Goal: Information Seeking & Learning: Check status

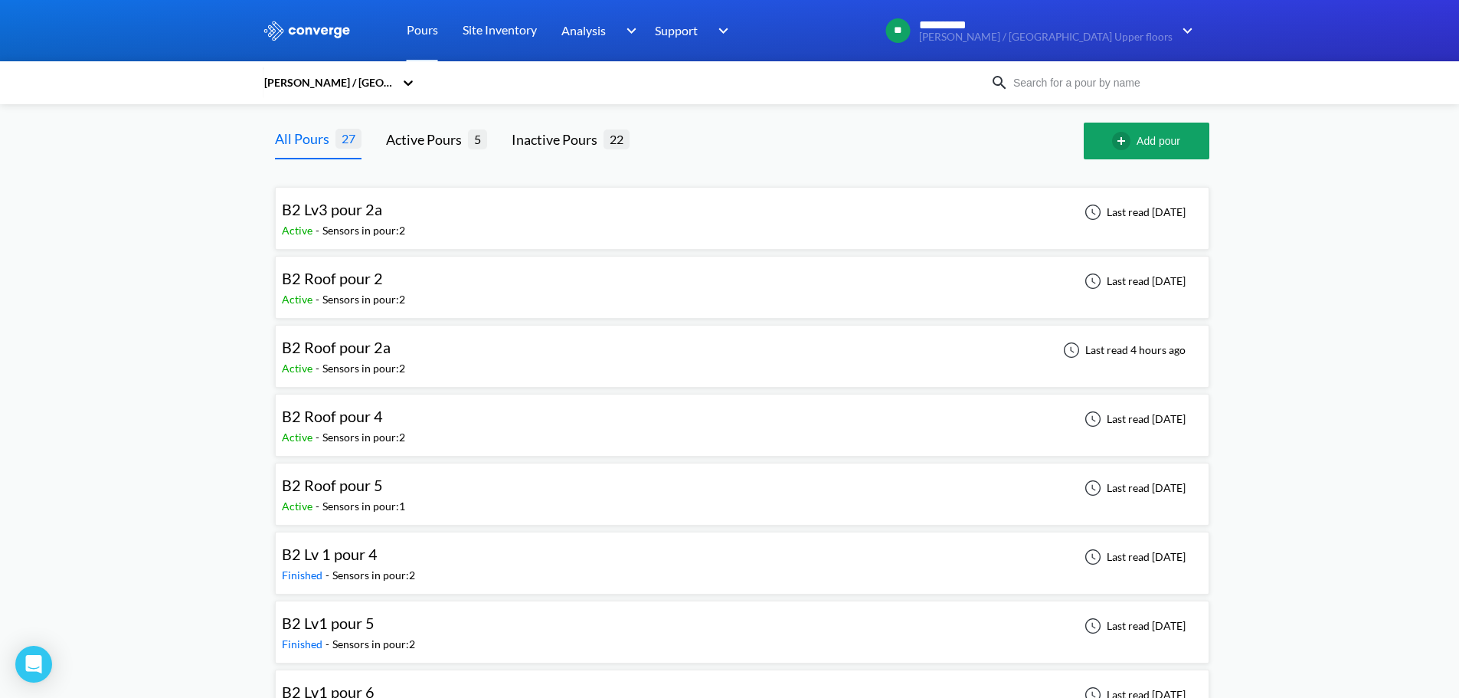
click at [358, 406] on div "B2 Roof pour 4" at bounding box center [332, 416] width 101 height 24
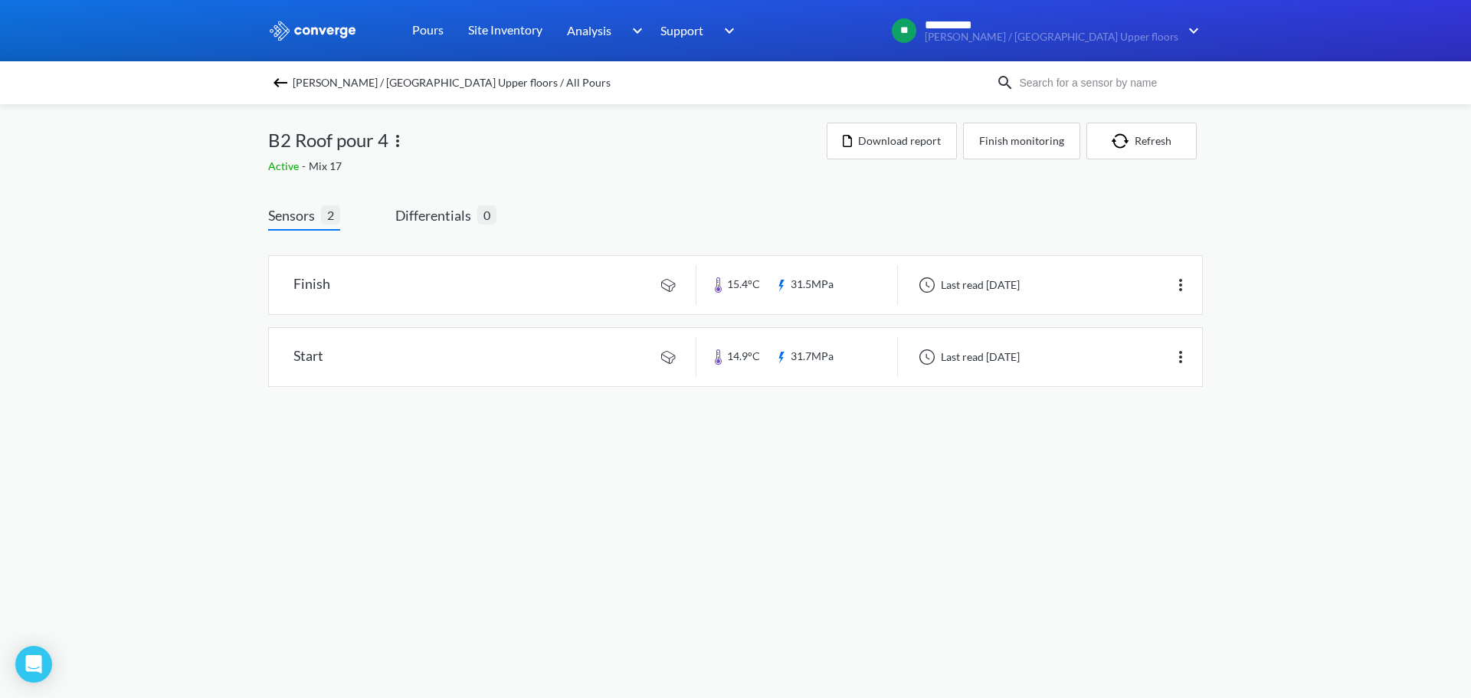
click at [270, 80] on div "[PERSON_NAME] / [GEOGRAPHIC_DATA] Upper floors / All Pours" at bounding box center [632, 82] width 728 height 21
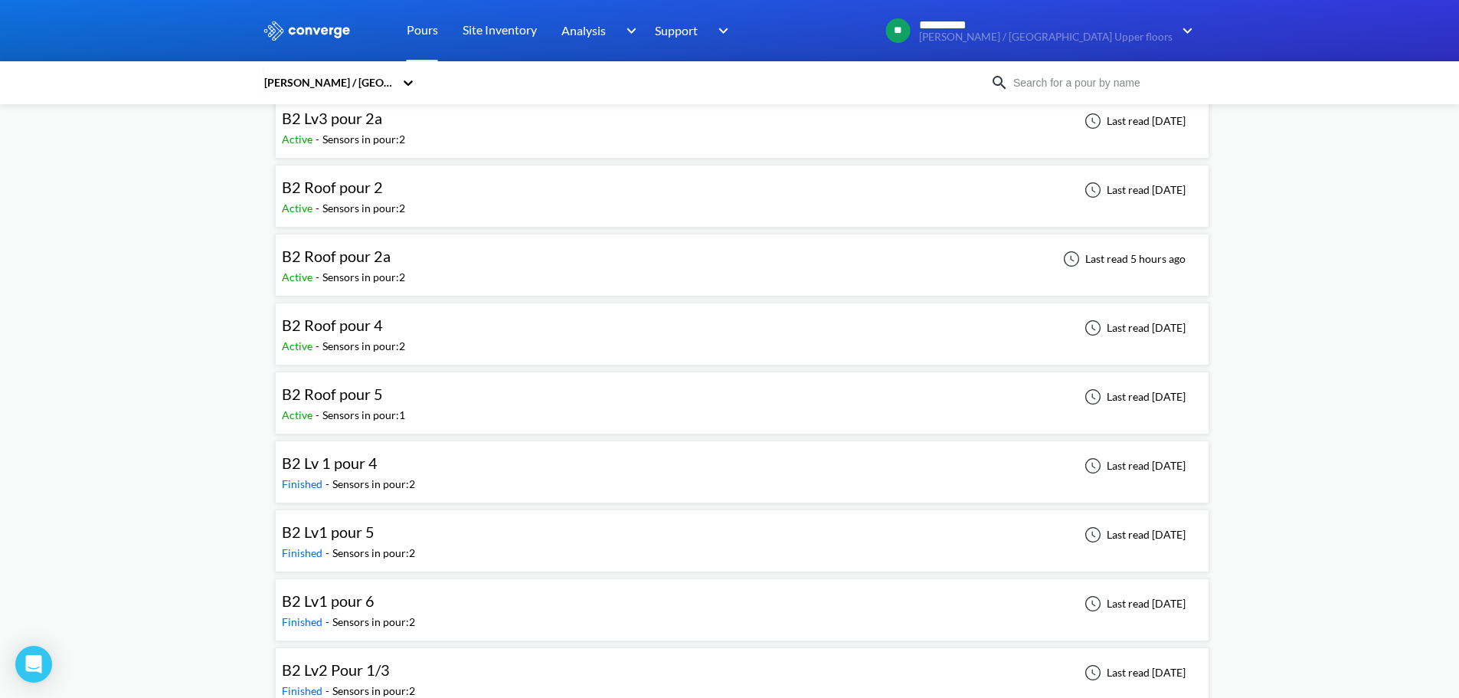
scroll to position [255, 0]
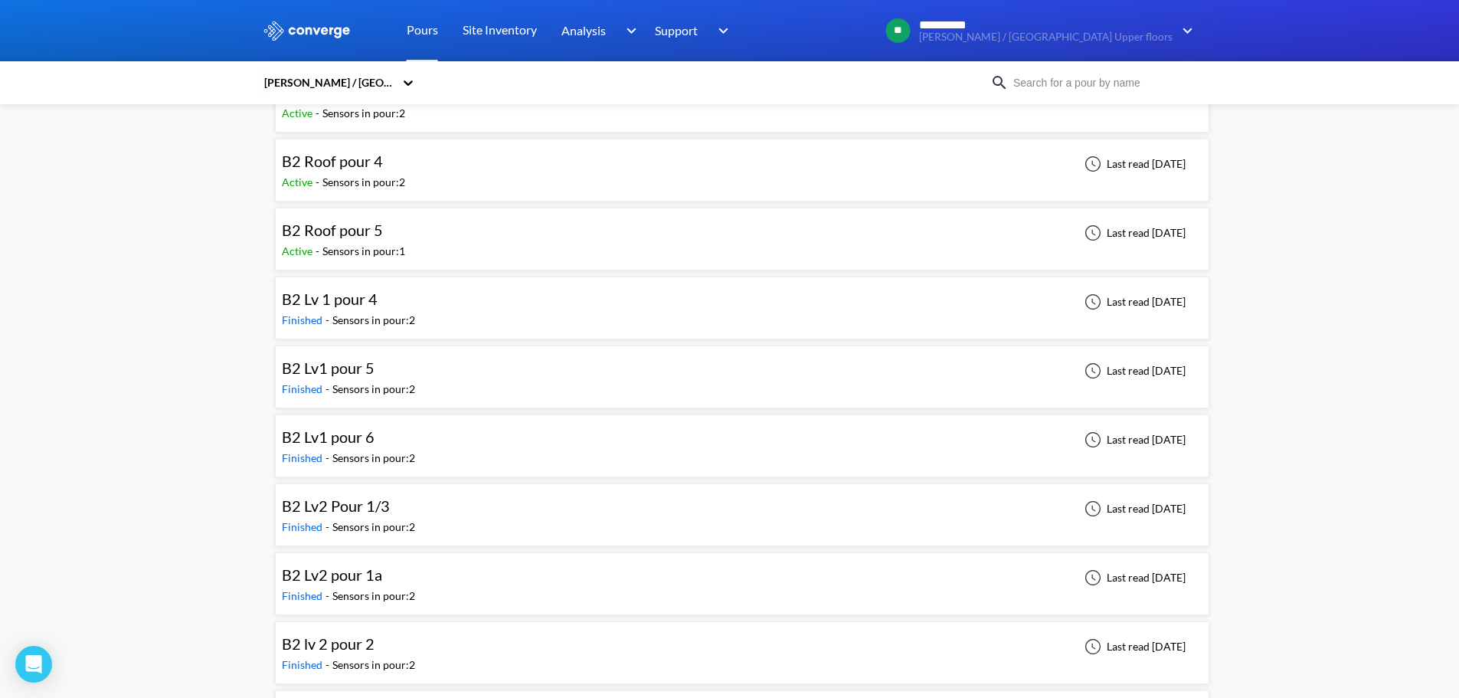
click at [548, 522] on div "B2 Lv2 Pour 1/3 Finished - Sensors in pour: 2 Last read [DATE]" at bounding box center [742, 514] width 921 height 49
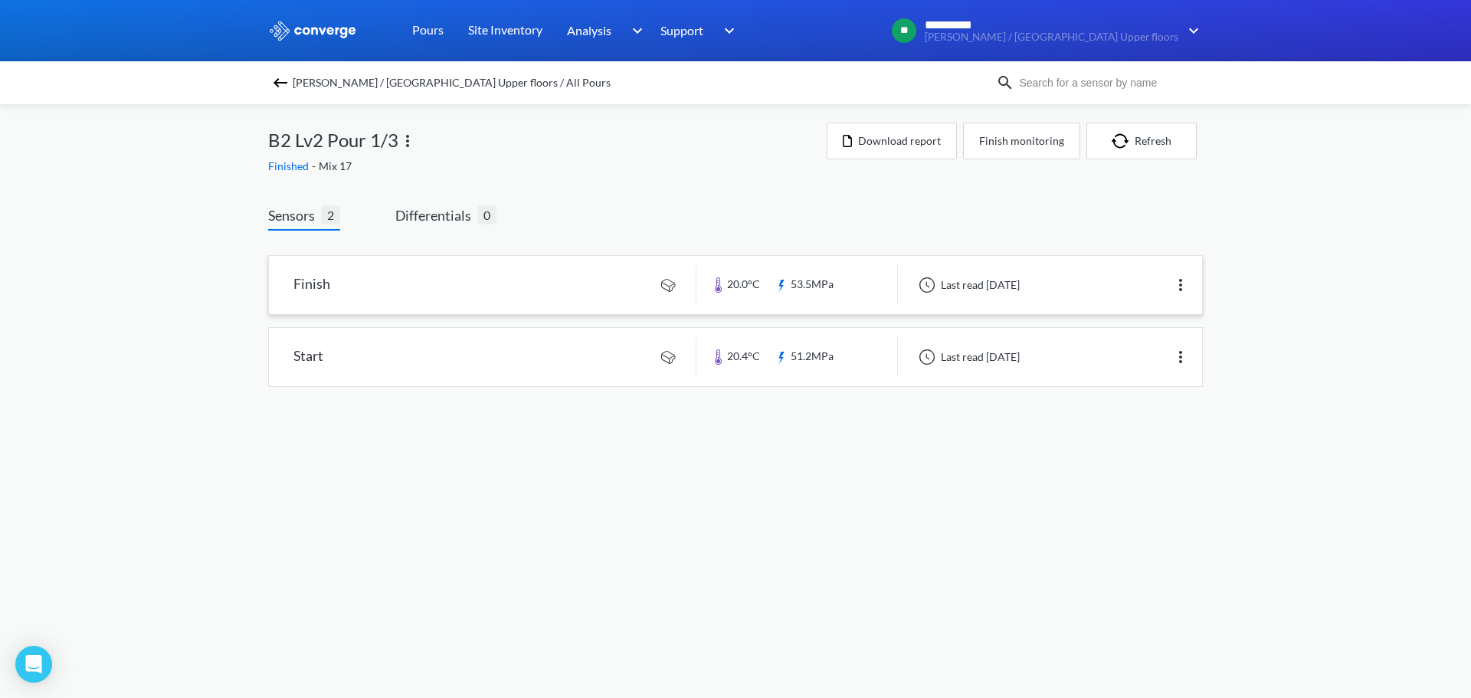
click at [678, 288] on link at bounding box center [735, 285] width 933 height 58
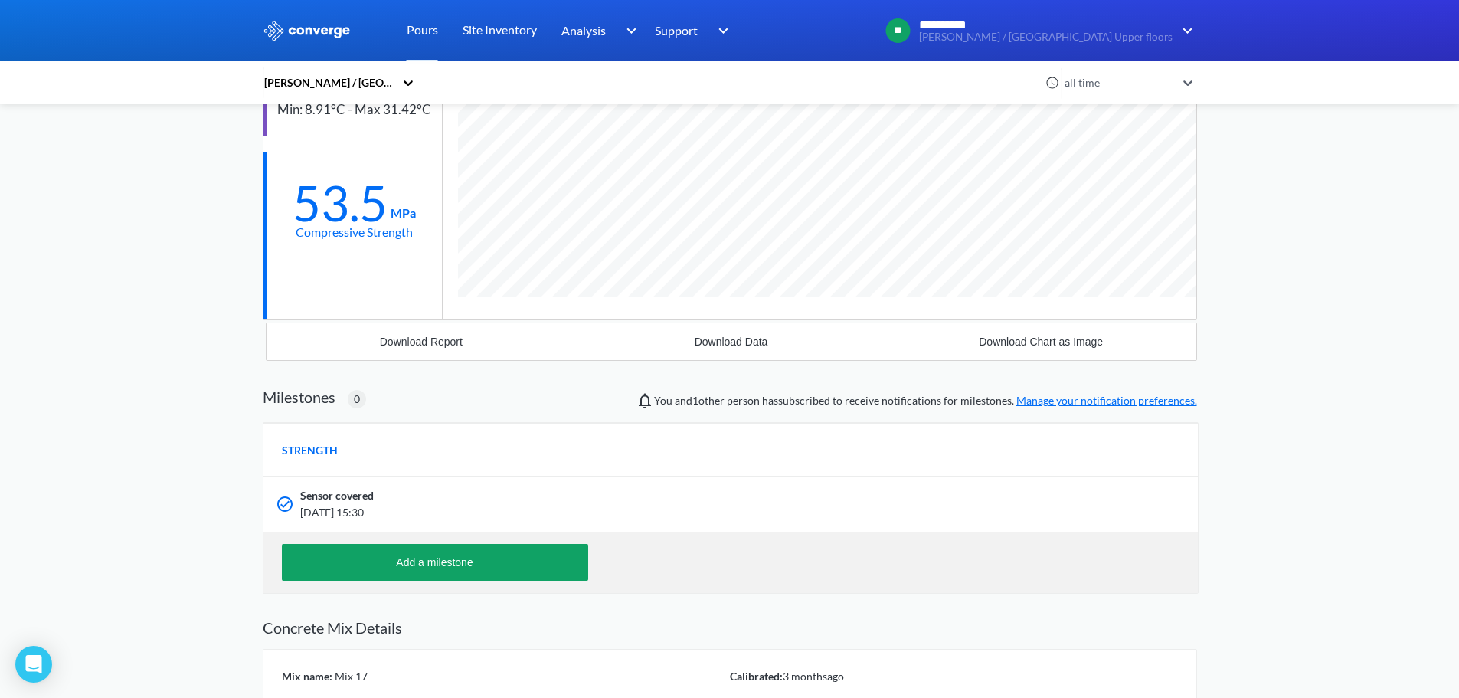
scroll to position [100, 0]
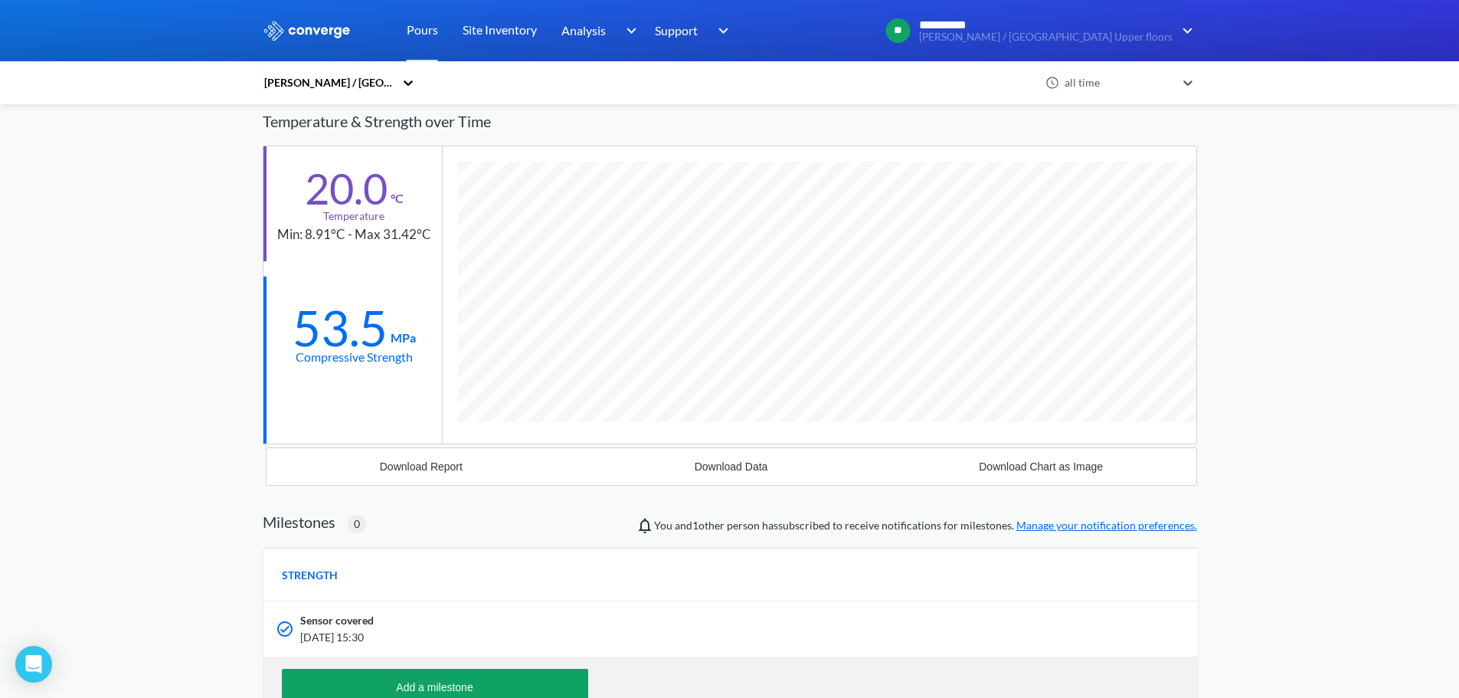
drag, startPoint x: 425, startPoint y: 621, endPoint x: 417, endPoint y: 614, distance: 10.9
click at [424, 621] on div "Sensor covered" at bounding box center [651, 620] width 703 height 17
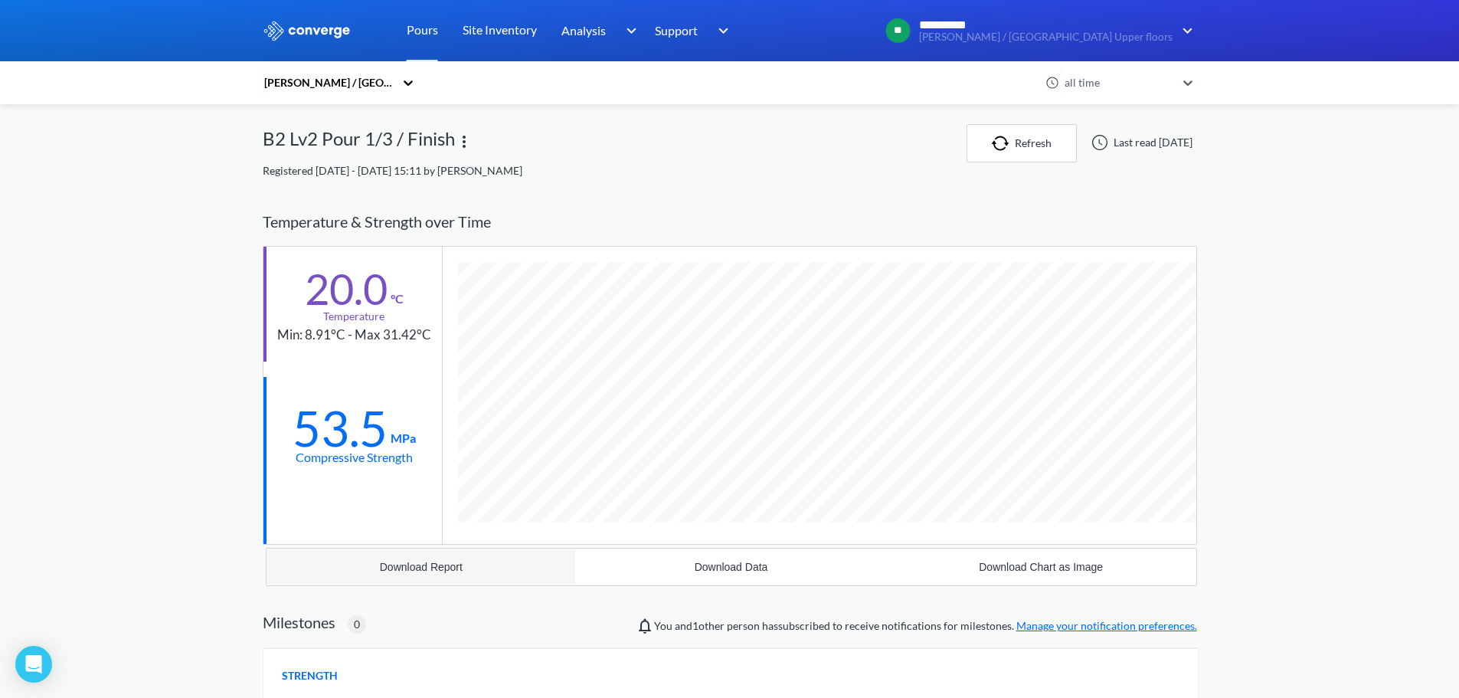
click at [537, 577] on button "Download Report" at bounding box center [422, 566] width 310 height 37
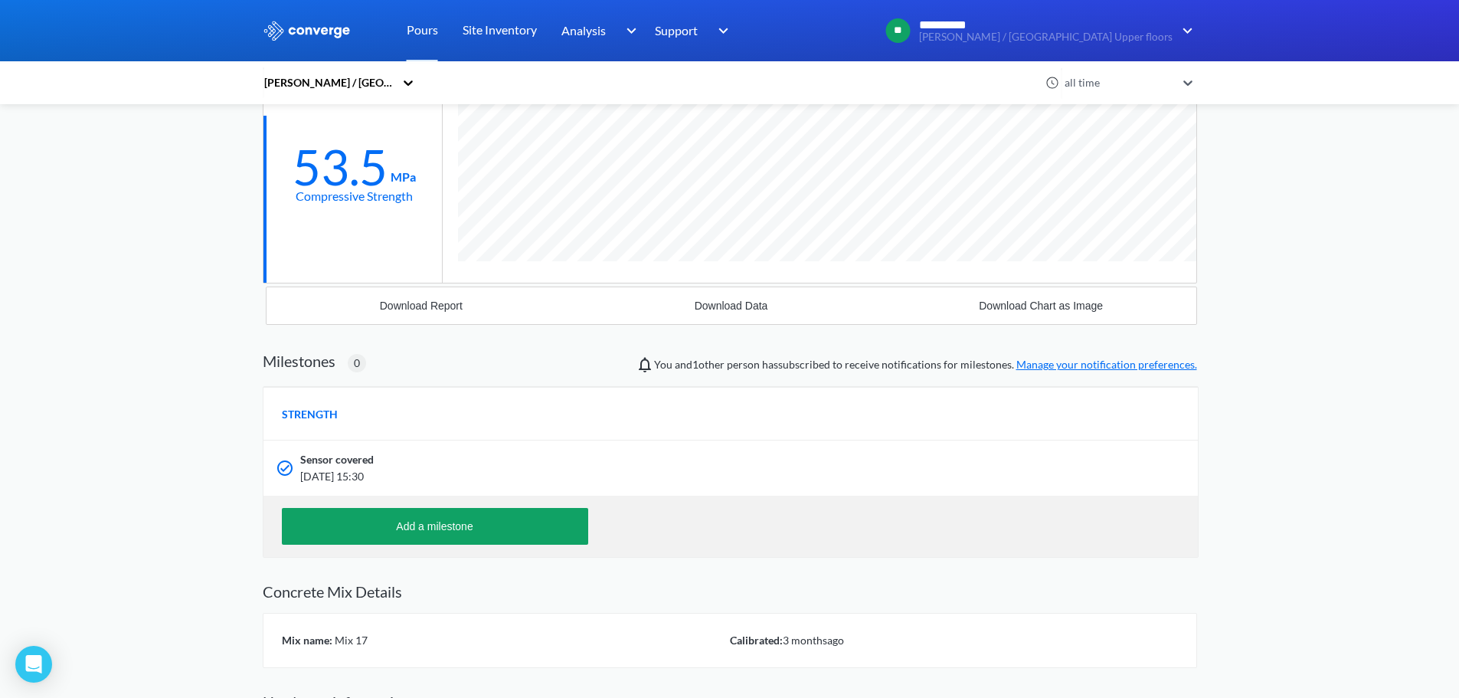
scroll to position [355, 0]
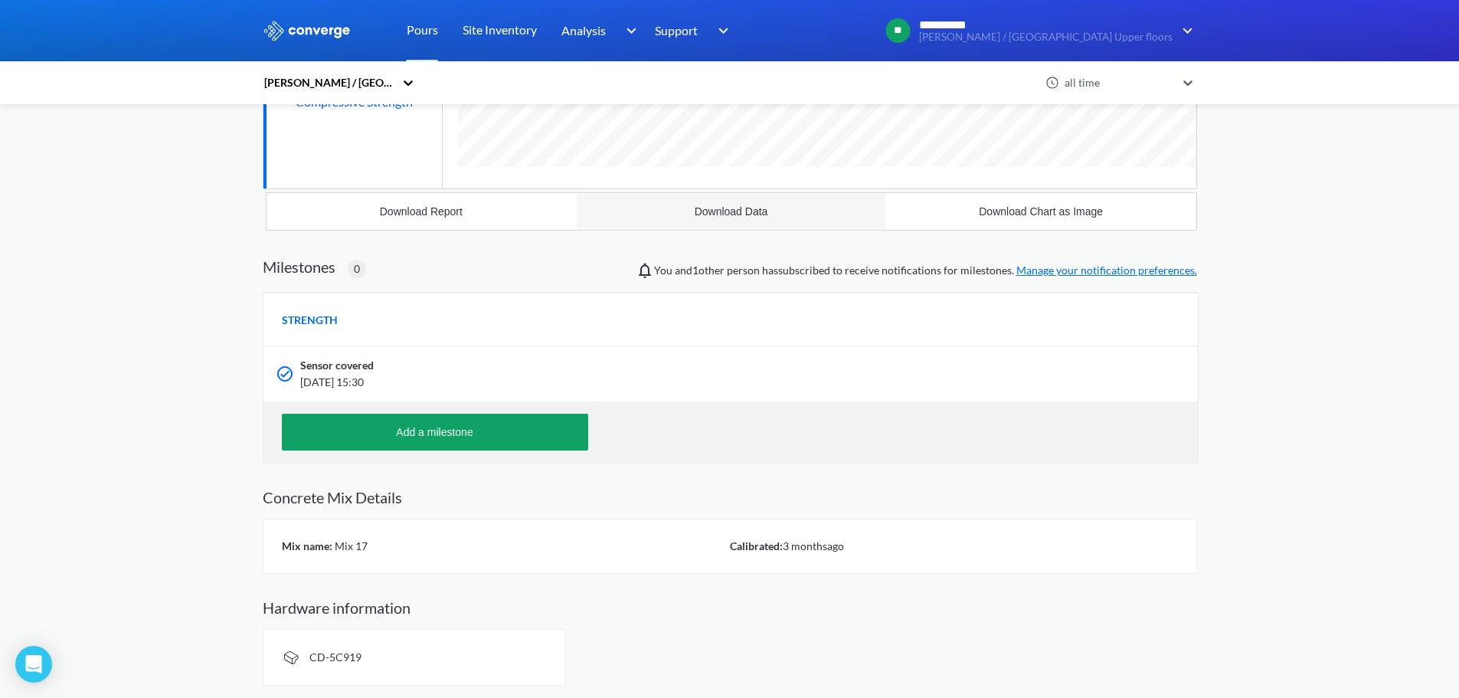
click at [764, 218] on div "Download Data" at bounding box center [732, 211] width 74 height 12
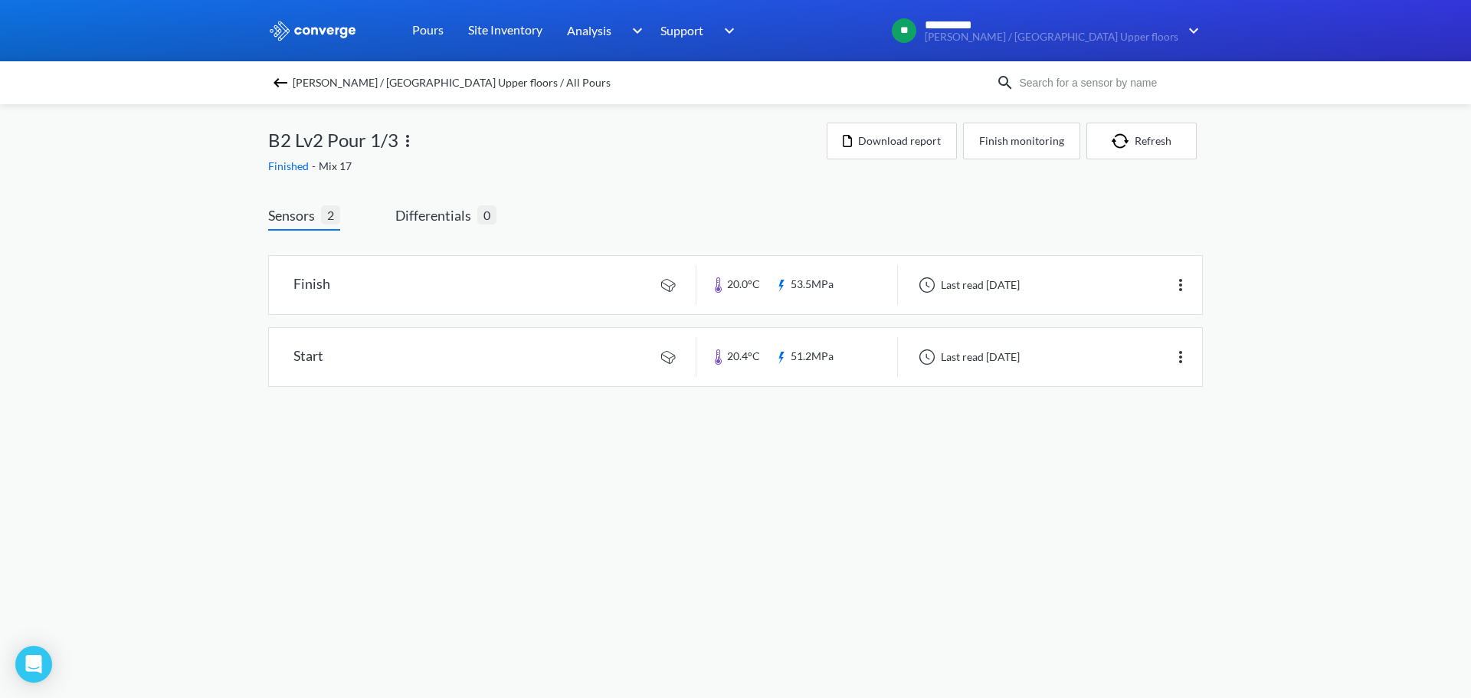
click at [292, 83] on div "[PERSON_NAME] / [GEOGRAPHIC_DATA] Upper floors / All Pours" at bounding box center [632, 82] width 728 height 21
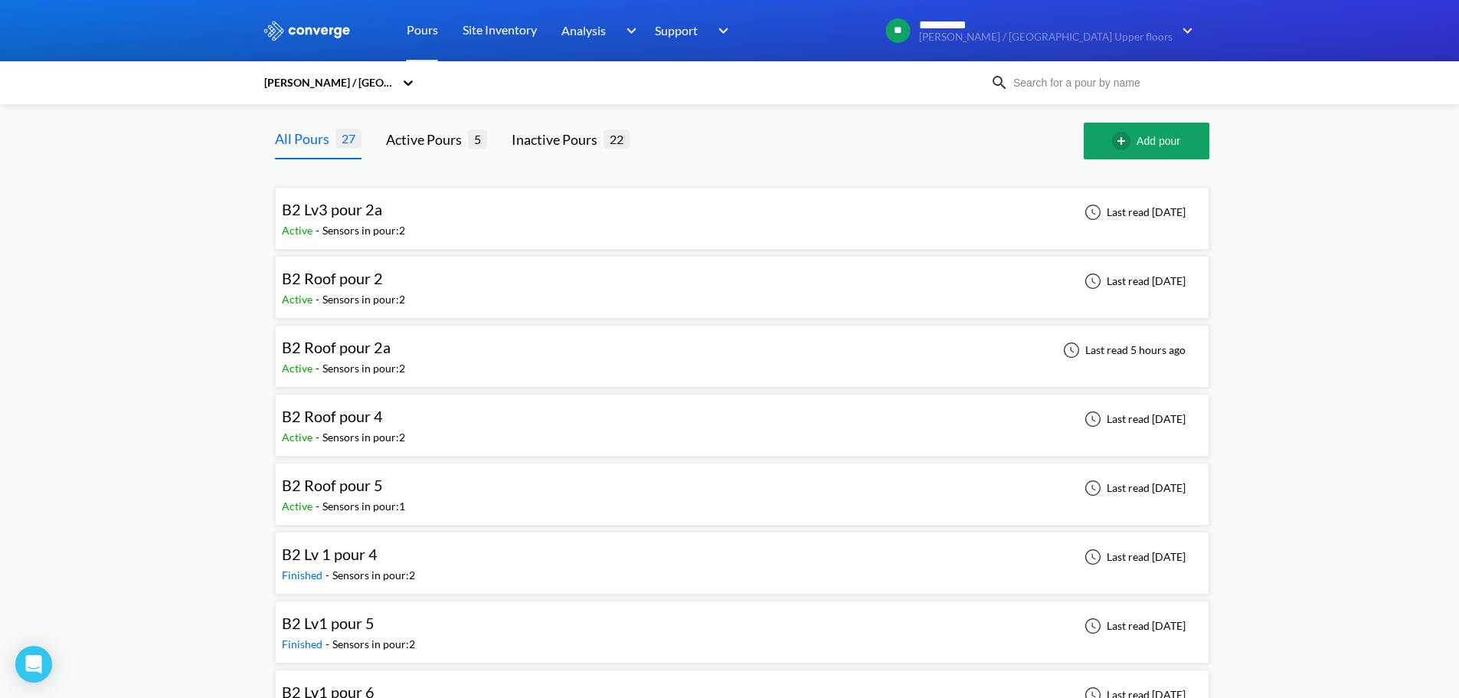
click at [463, 427] on div "B2 Roof pour 4 Active - Sensors in pour: 2 Last read [DATE]" at bounding box center [742, 425] width 921 height 49
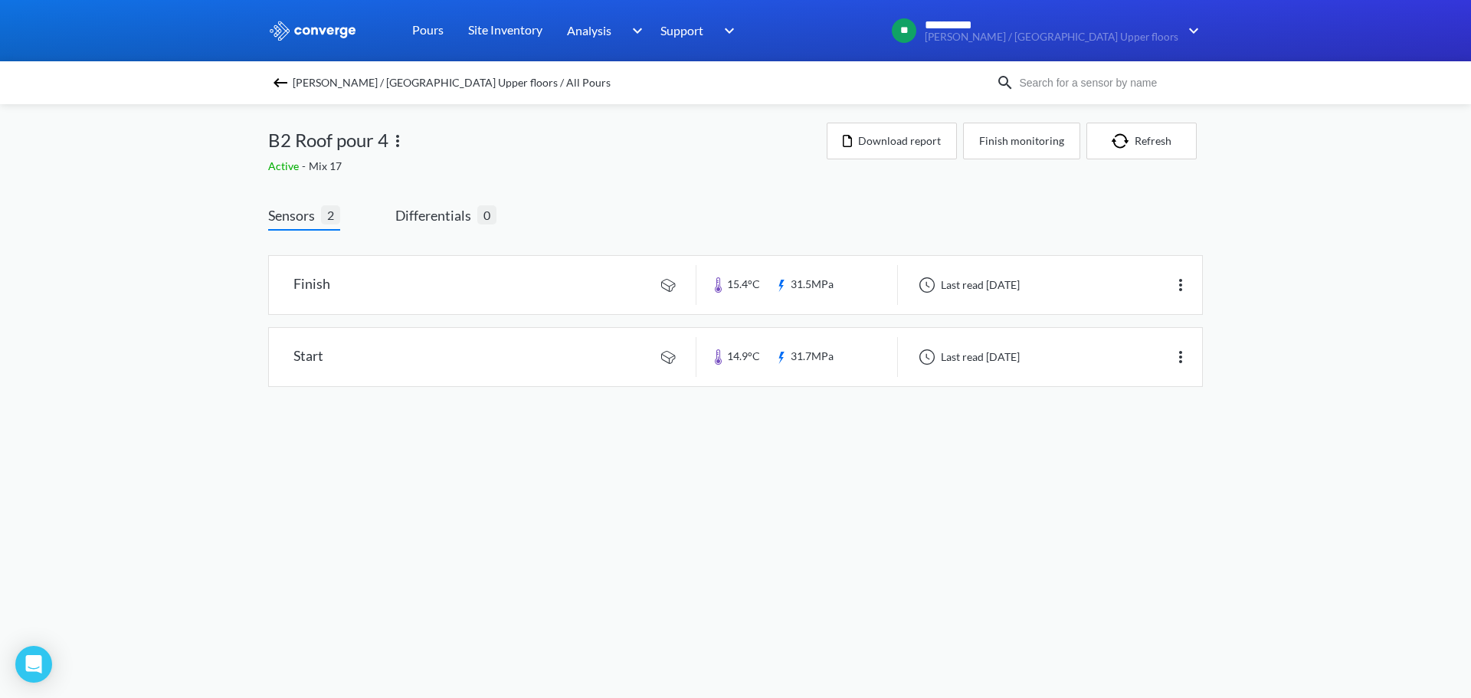
click at [279, 87] on img at bounding box center [280, 83] width 18 height 18
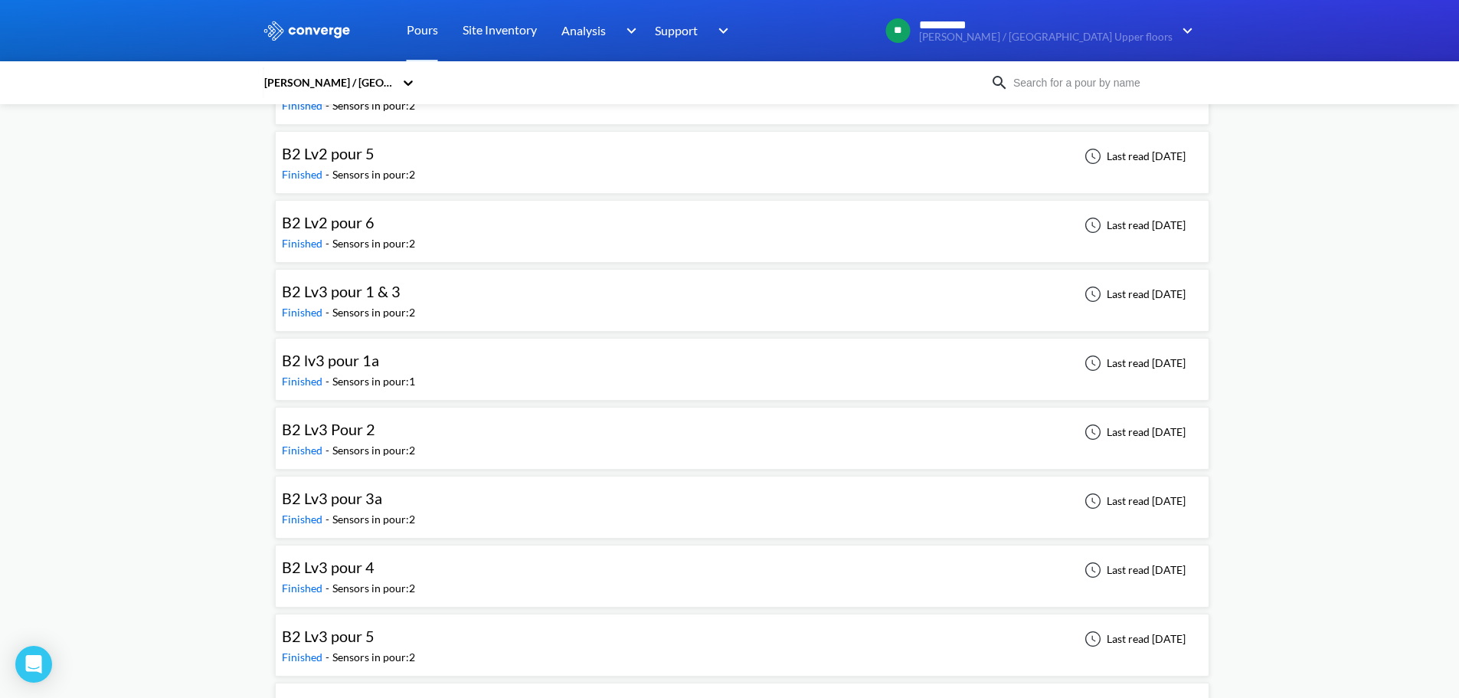
scroll to position [766, 0]
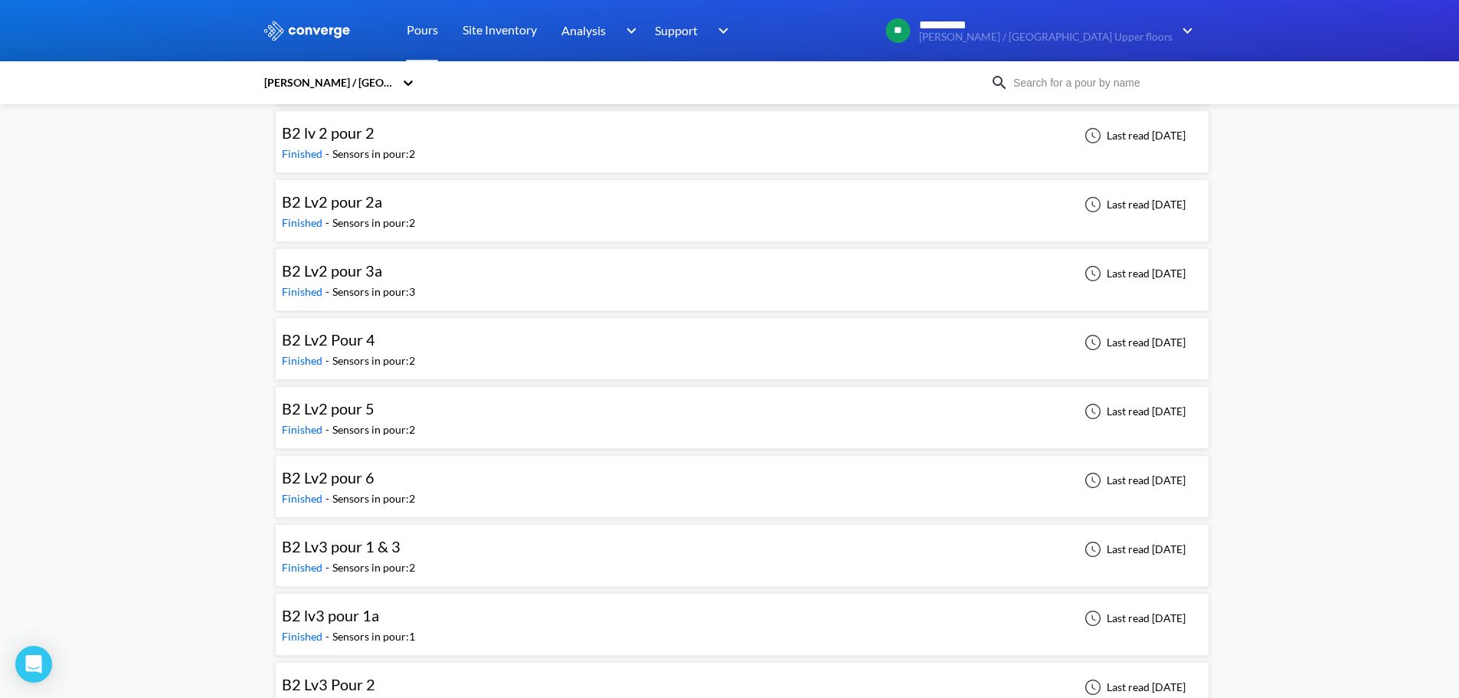
click at [499, 352] on div "B2 Lv2 Pour 4 Finished - Sensors in pour: 2 Last read [DATE]" at bounding box center [742, 348] width 921 height 49
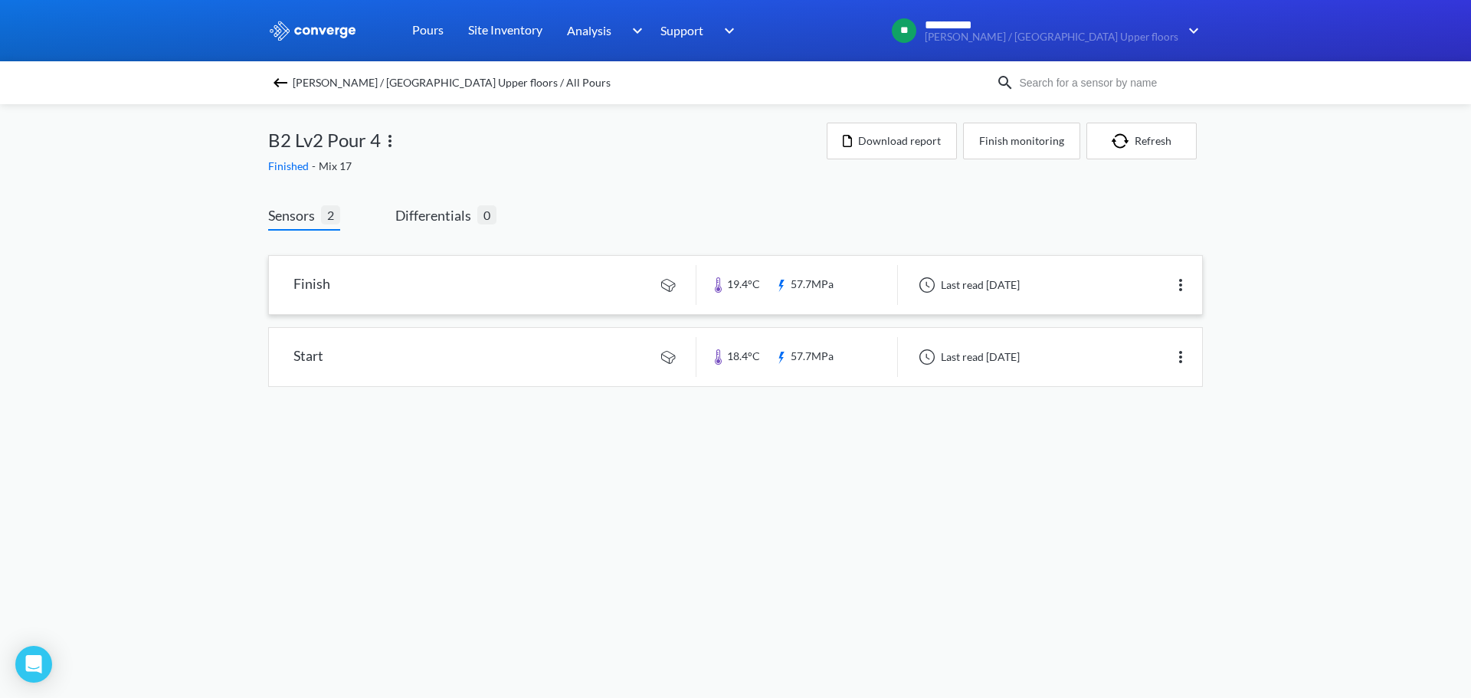
click at [611, 308] on link at bounding box center [735, 285] width 933 height 58
click at [263, 75] on div "[PERSON_NAME] / [GEOGRAPHIC_DATA] Upper floors / All Pours" at bounding box center [735, 82] width 1471 height 43
click at [283, 75] on img at bounding box center [280, 83] width 18 height 18
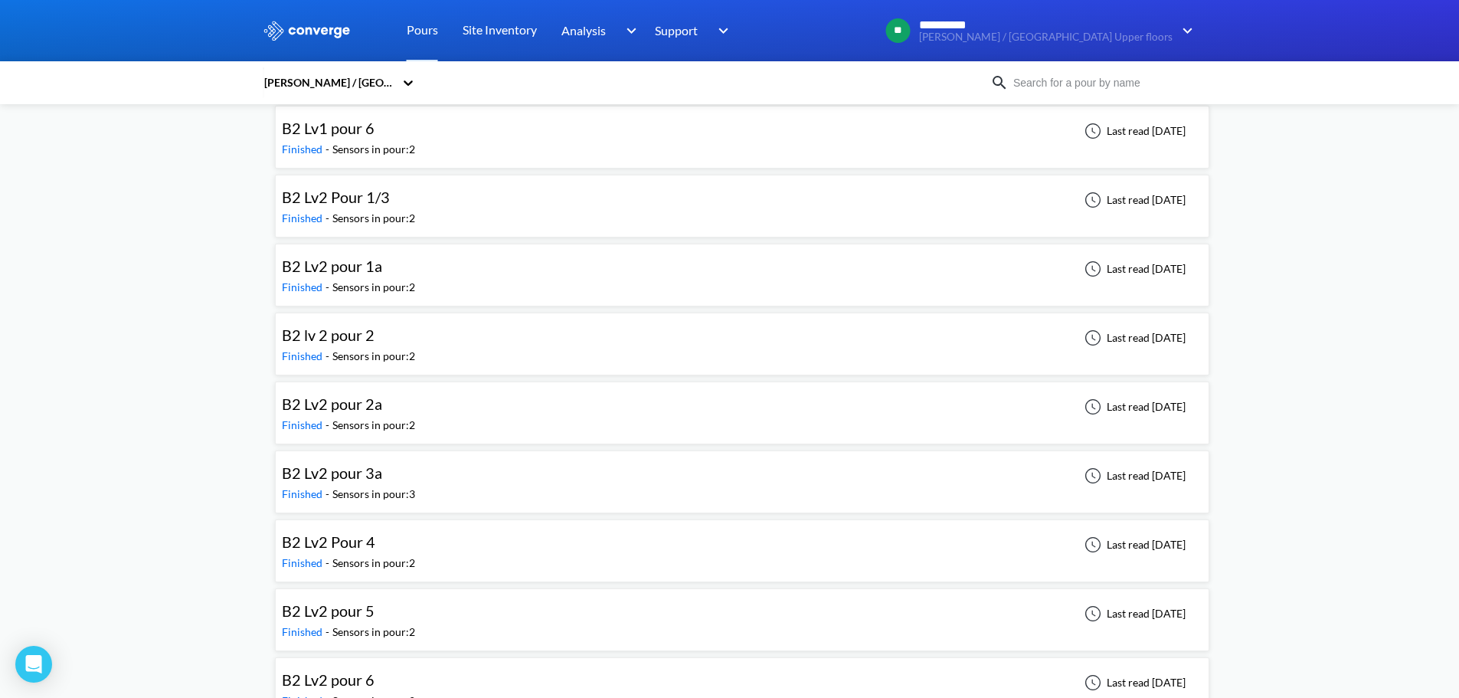
scroll to position [638, 0]
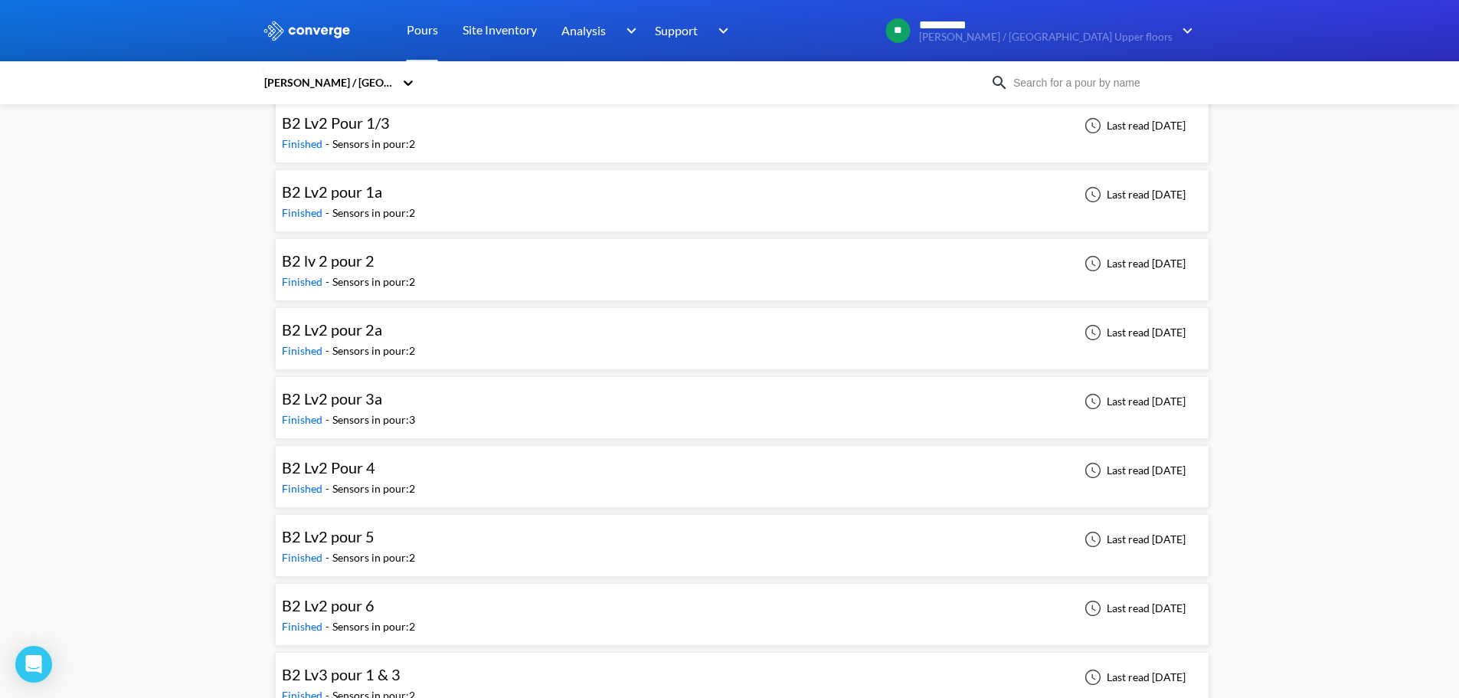
click at [348, 121] on span "B2 Lv2 Pour 1/3" at bounding box center [336, 122] width 108 height 18
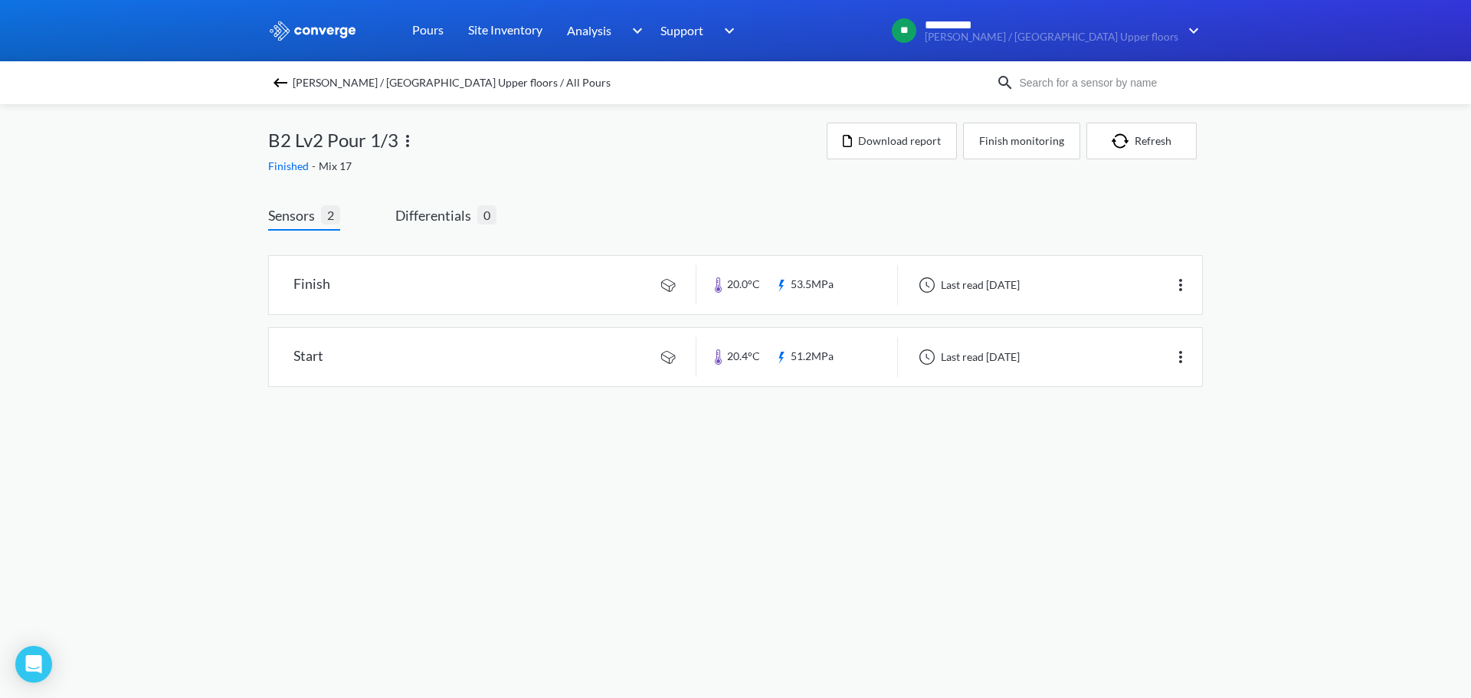
click at [283, 85] on img at bounding box center [280, 83] width 18 height 18
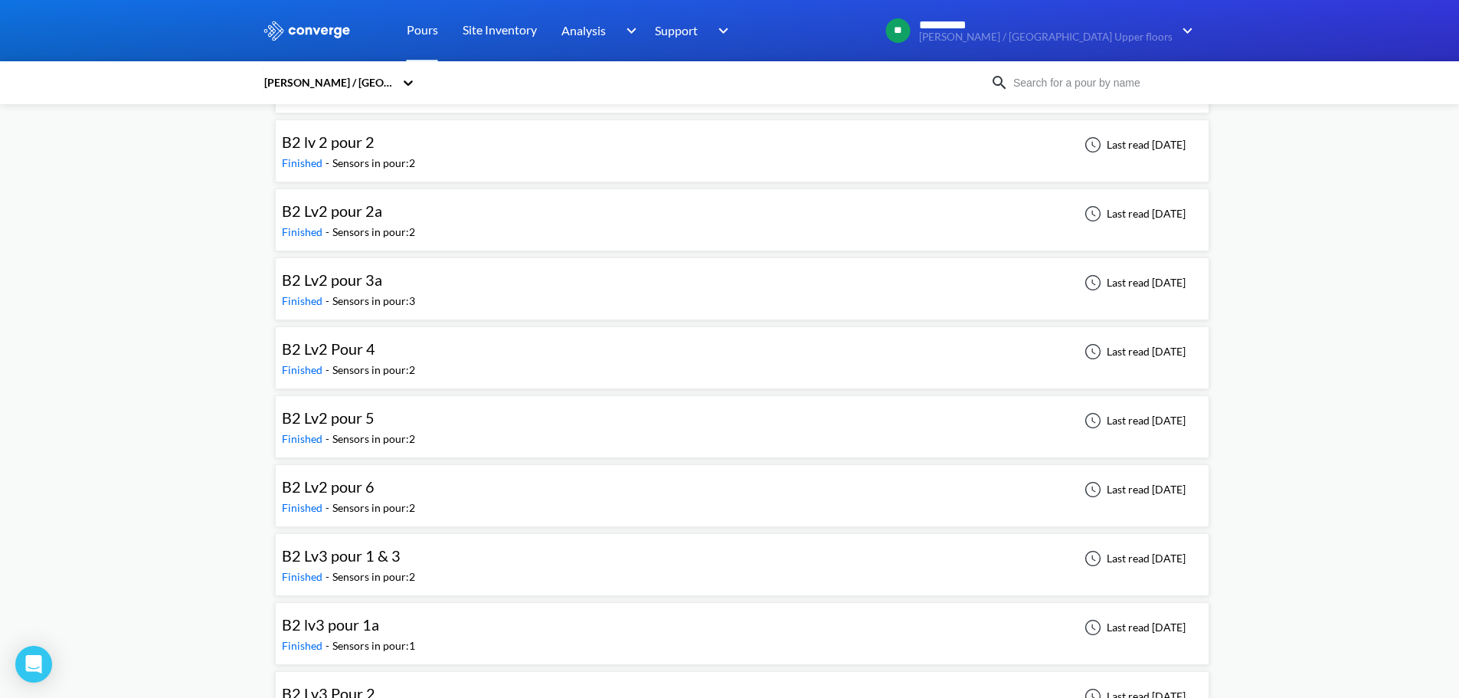
scroll to position [718, 0]
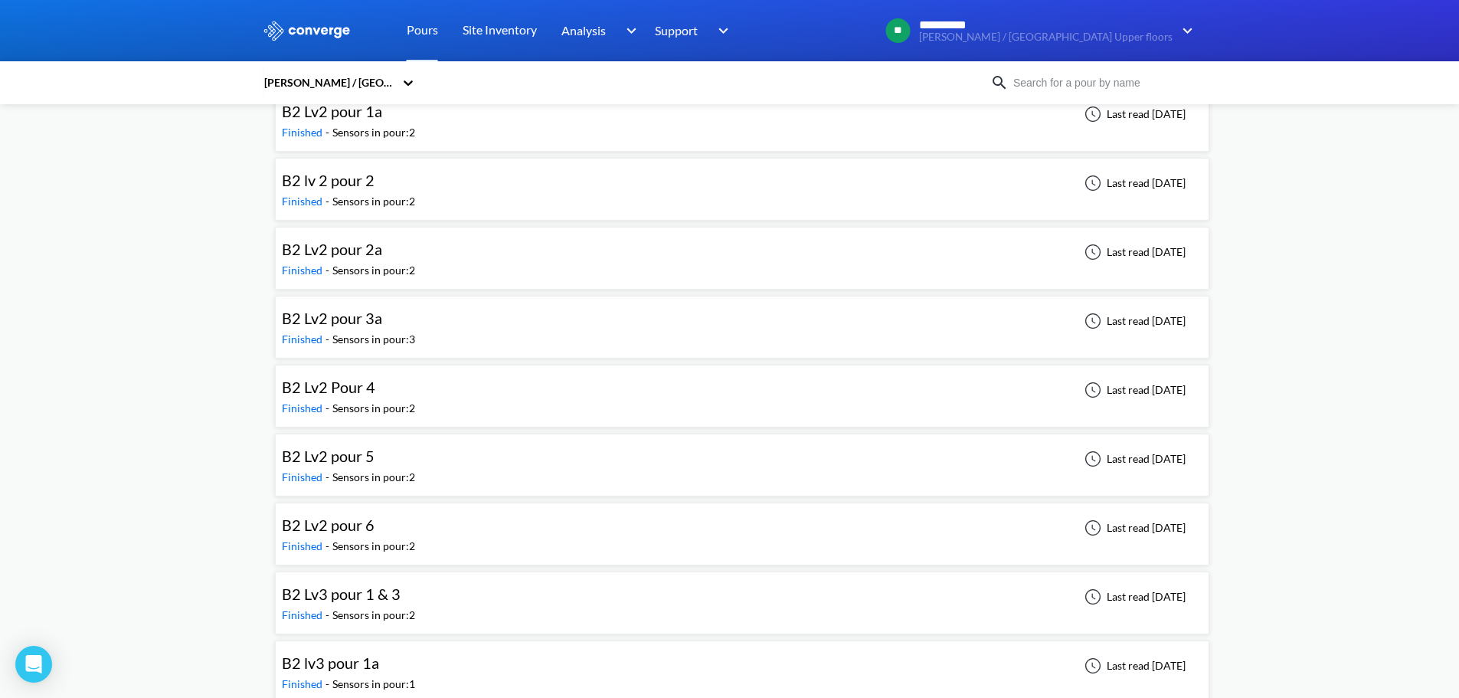
click at [389, 186] on div "B2 lv 2 pour 2" at bounding box center [348, 181] width 133 height 24
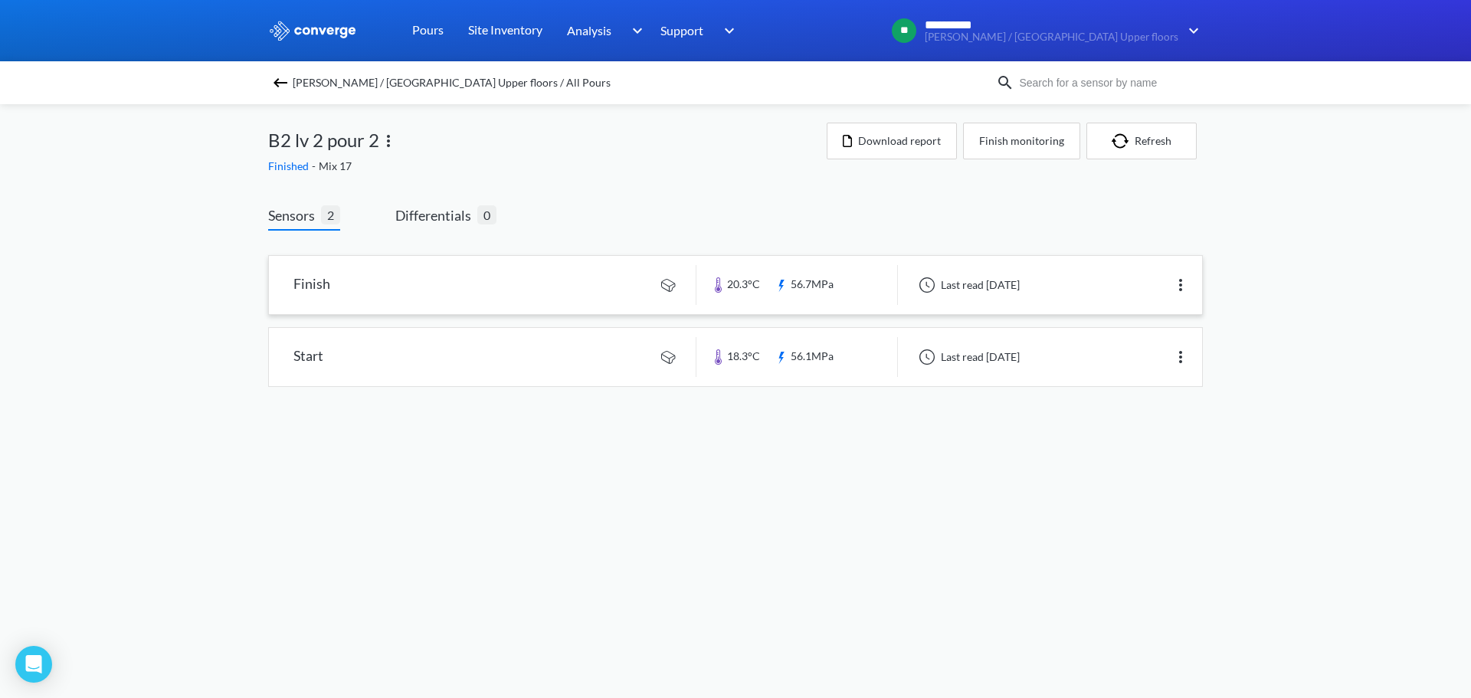
click at [490, 290] on link at bounding box center [735, 285] width 933 height 58
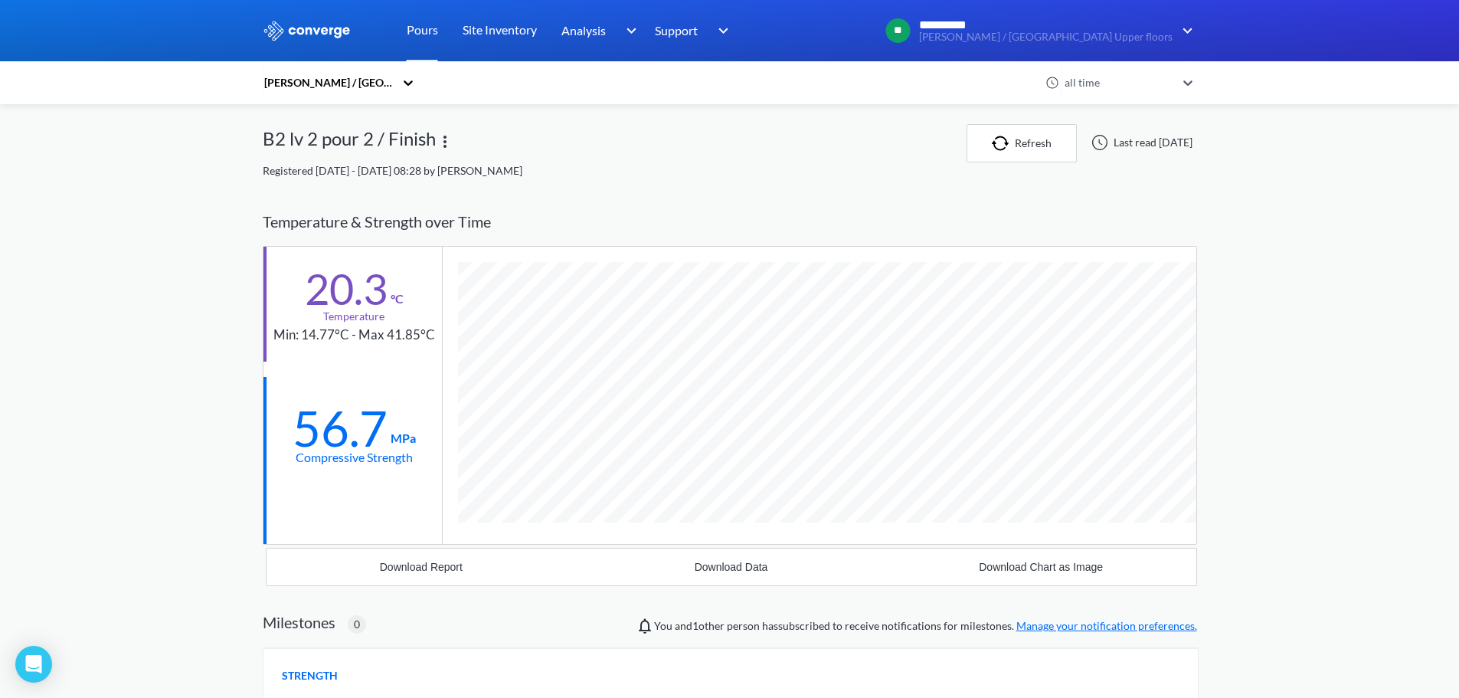
scroll to position [917, 934]
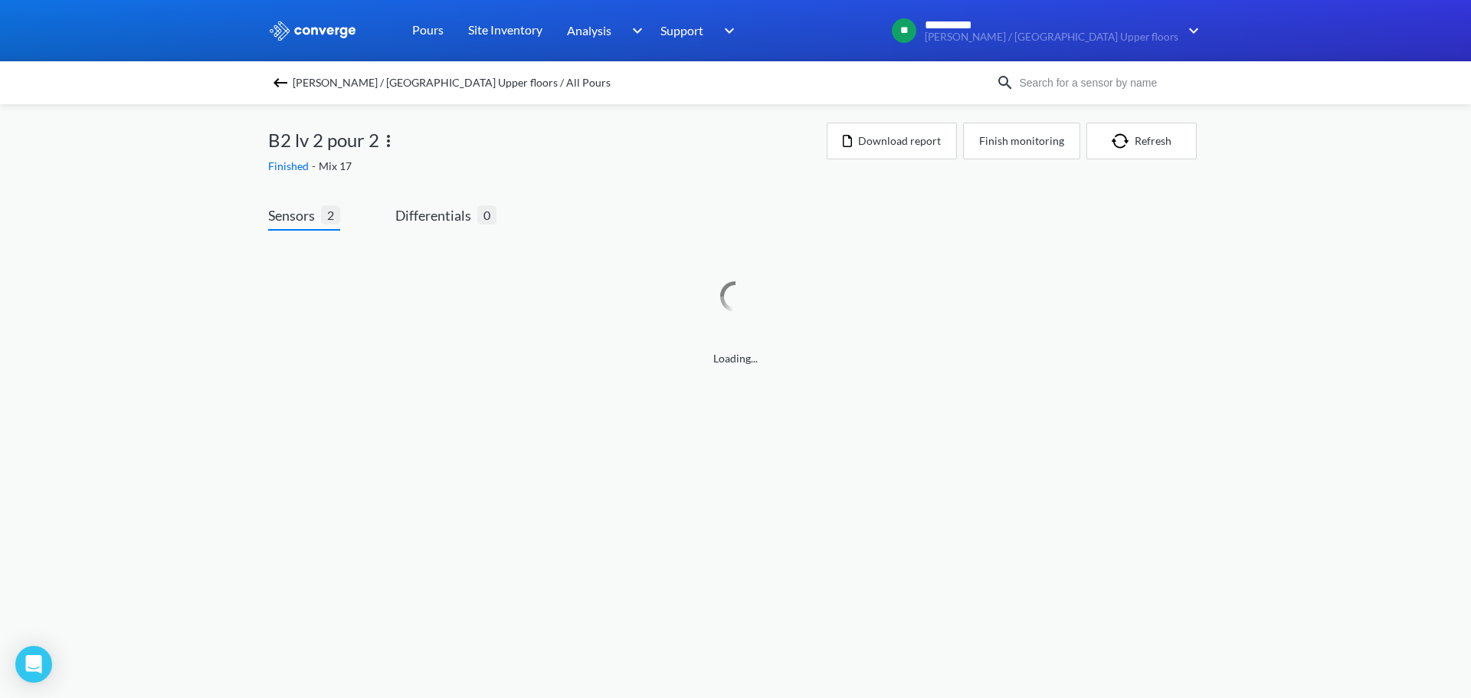
click at [272, 81] on img at bounding box center [280, 83] width 18 height 18
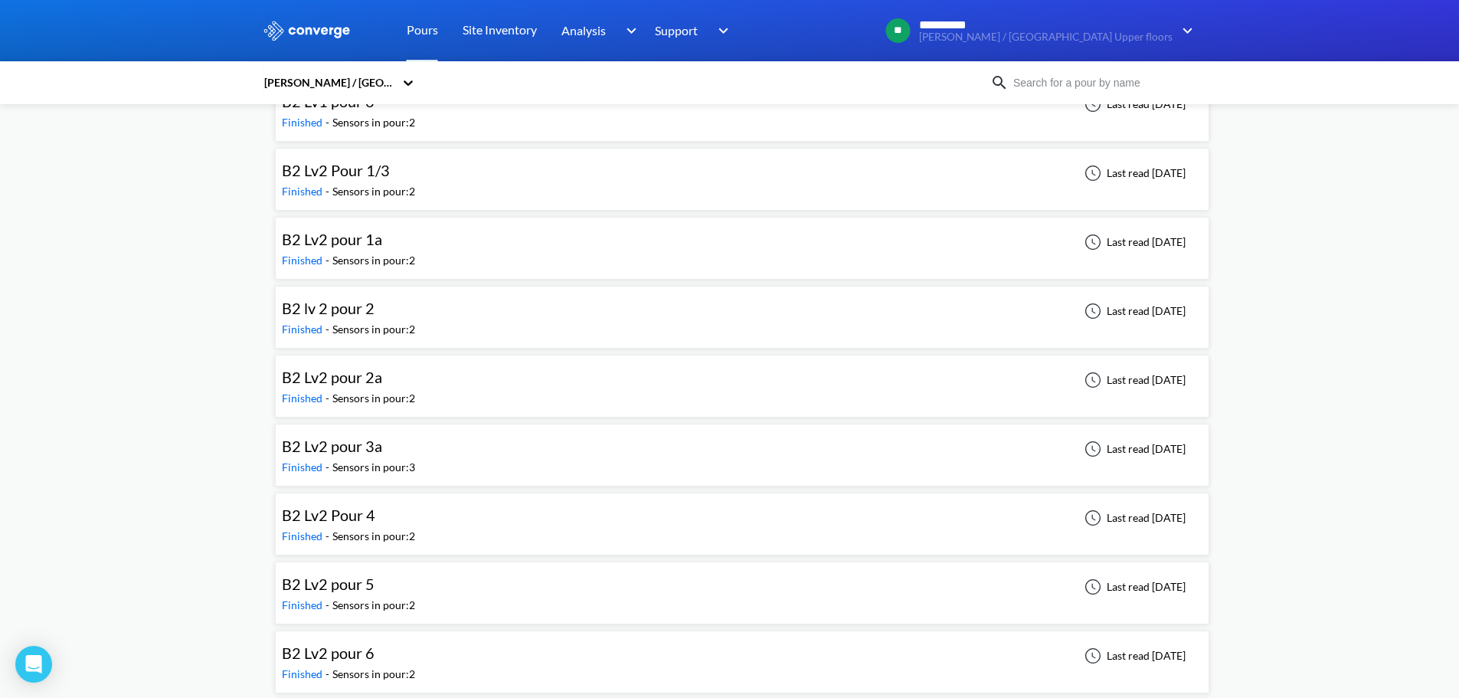
scroll to position [463, 0]
